Goal: Navigation & Orientation: Find specific page/section

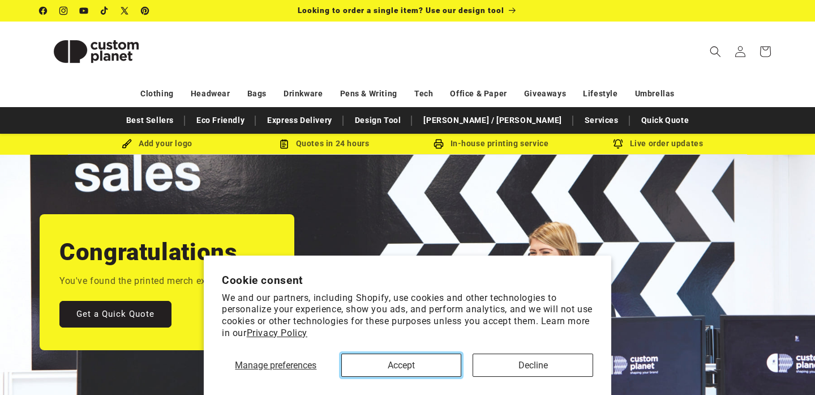
click at [415, 366] on button "Accept" at bounding box center [401, 364] width 121 height 23
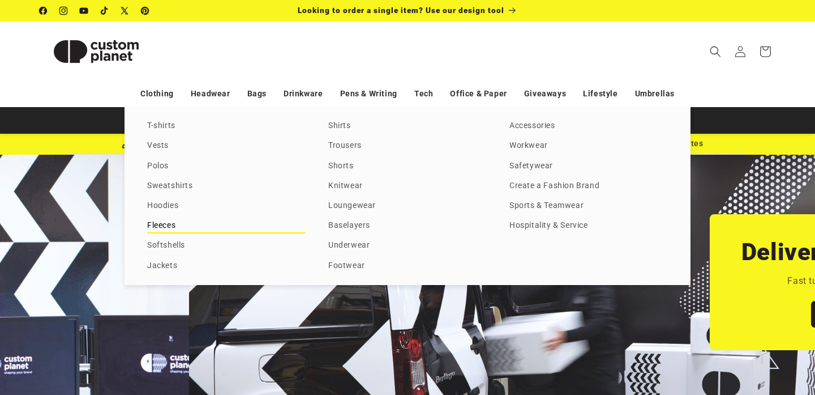
scroll to position [0, 815]
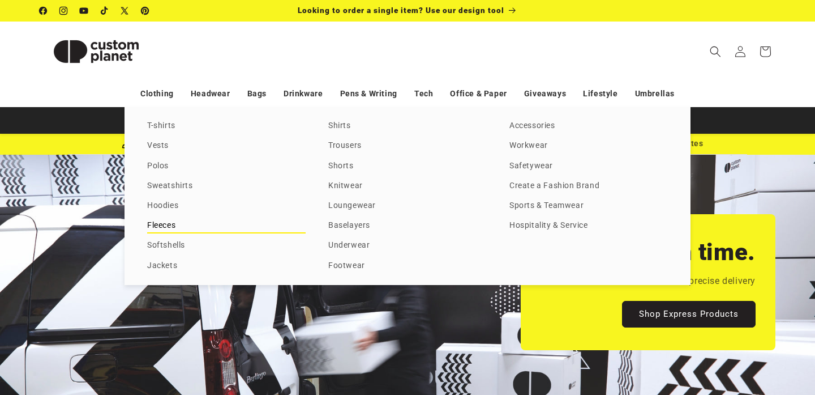
click at [176, 222] on link "Fleeces" at bounding box center [226, 225] width 158 height 15
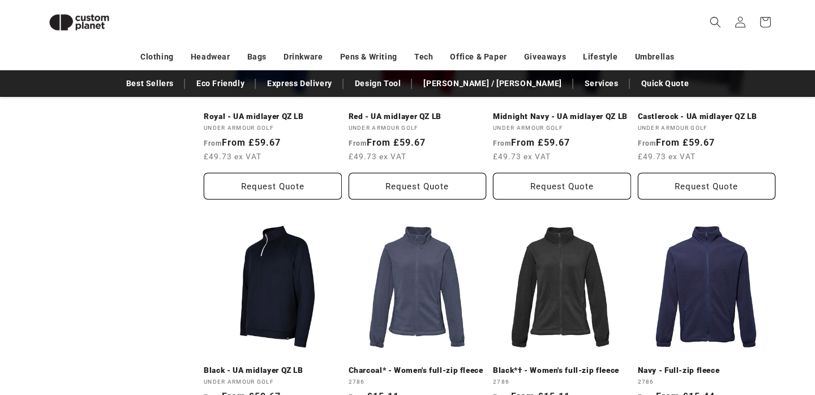
scroll to position [299, 0]
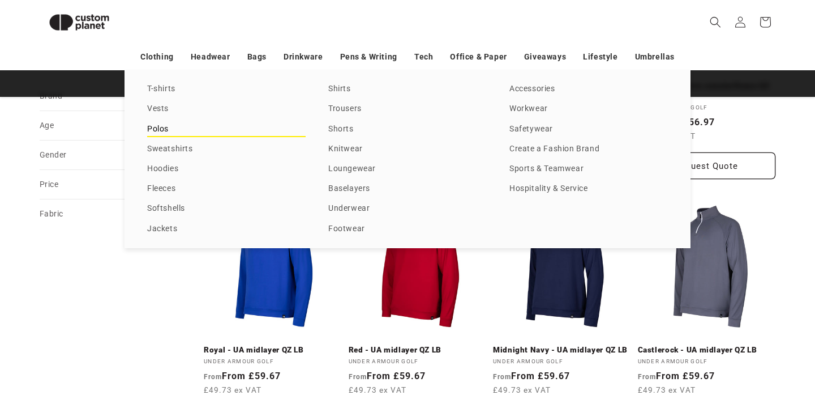
click at [163, 130] on link "Polos" at bounding box center [226, 129] width 158 height 15
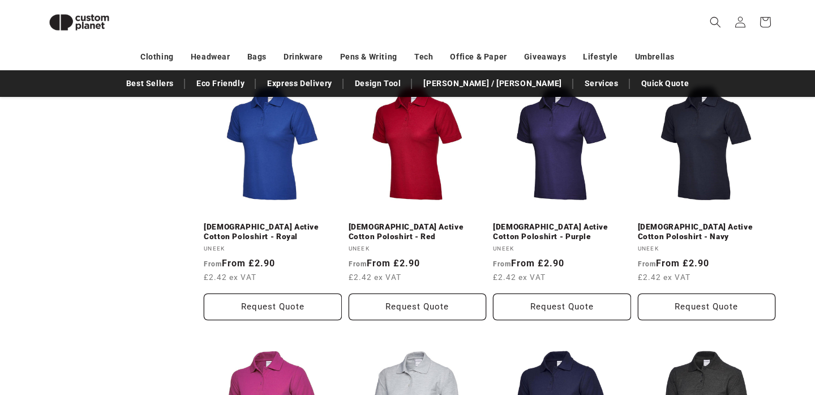
scroll to position [676, 0]
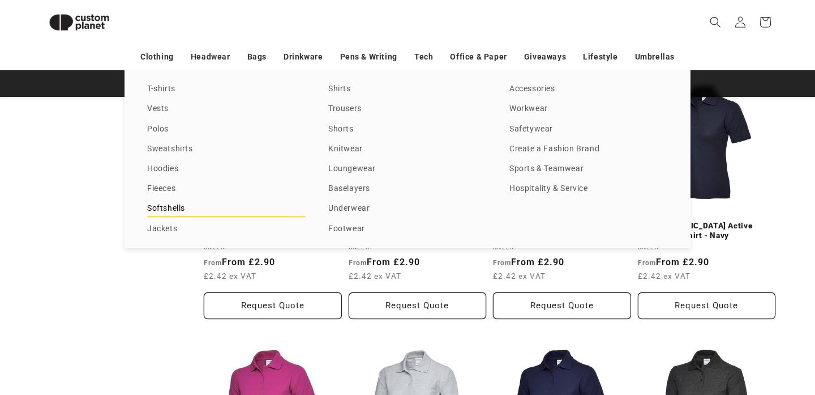
click at [170, 209] on link "Softshells" at bounding box center [226, 208] width 158 height 15
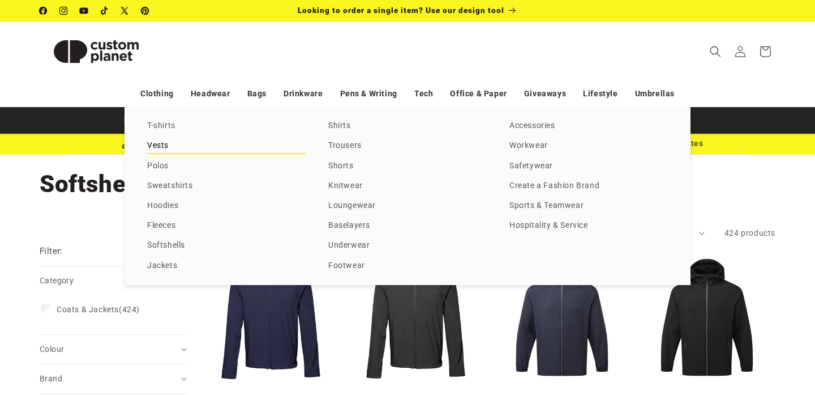
click at [164, 146] on link "Vests" at bounding box center [226, 145] width 158 height 15
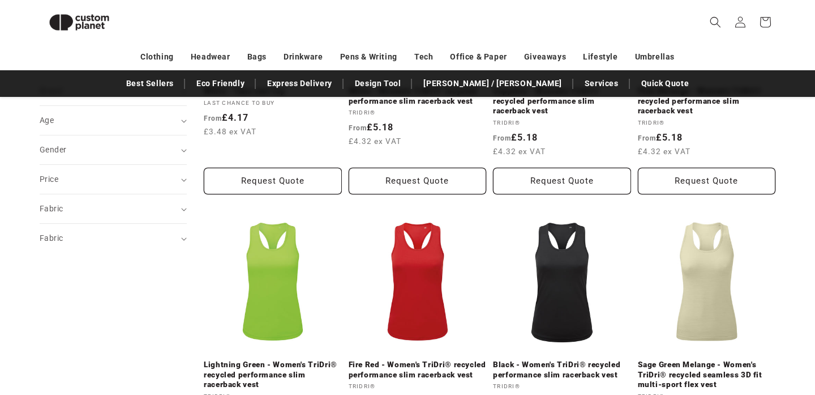
scroll to position [204, 0]
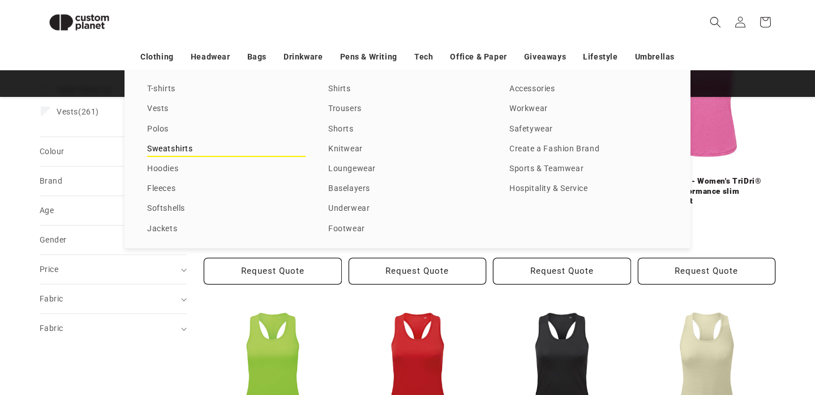
click at [163, 148] on link "Sweatshirts" at bounding box center [226, 149] width 158 height 15
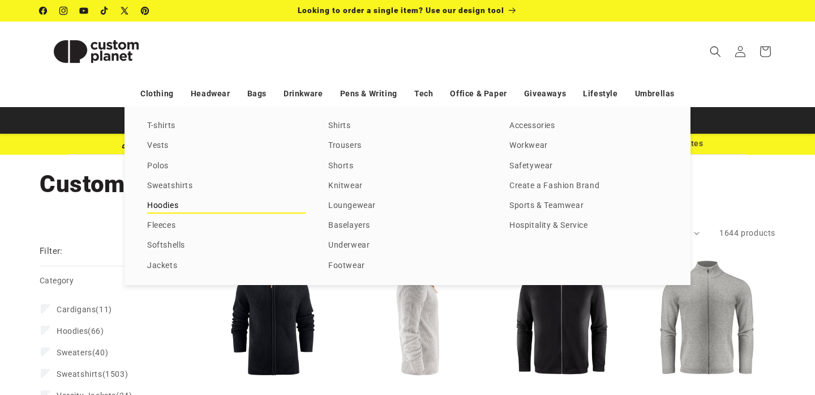
click at [173, 203] on link "Hoodies" at bounding box center [226, 205] width 158 height 15
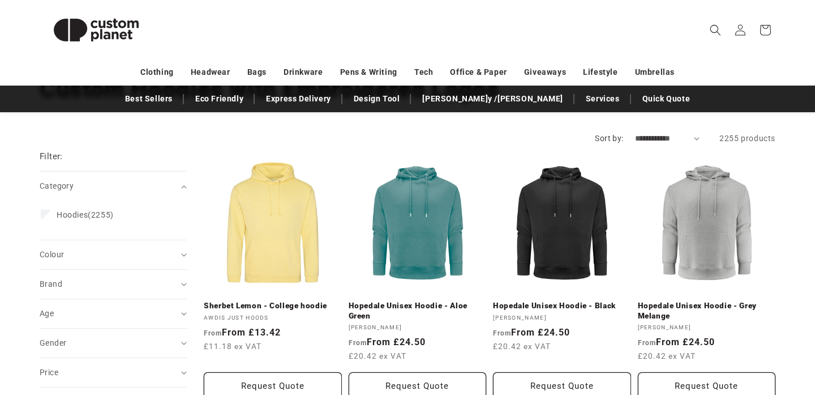
scroll to position [96, 0]
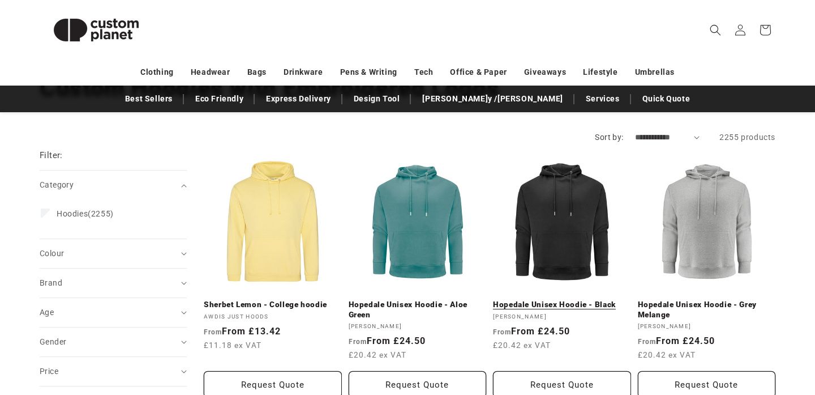
click at [571, 299] on link "Hopedale Unisex Hoodie - Black" at bounding box center [562, 304] width 138 height 10
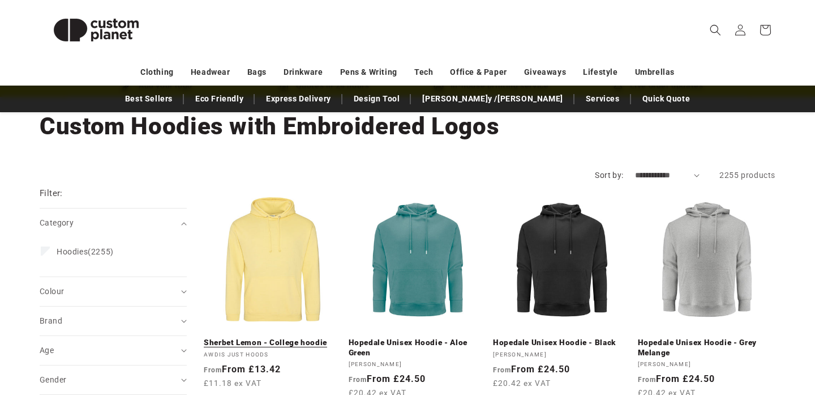
scroll to position [3, 0]
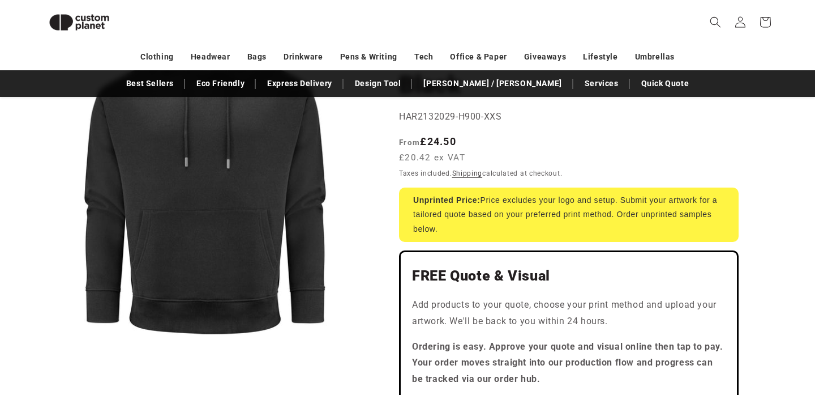
scroll to position [152, 0]
